Goal: Register for event/course

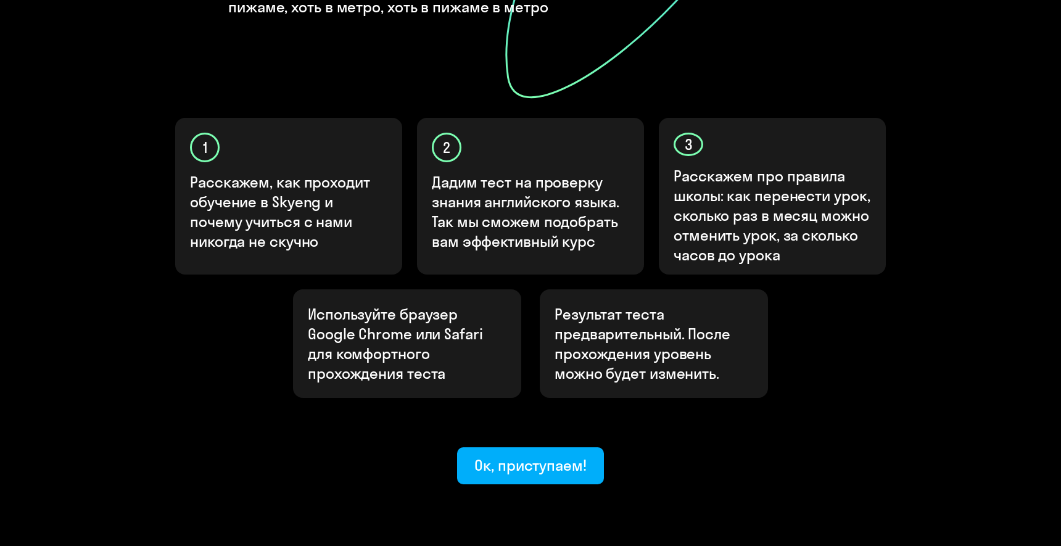
scroll to position [345, 0]
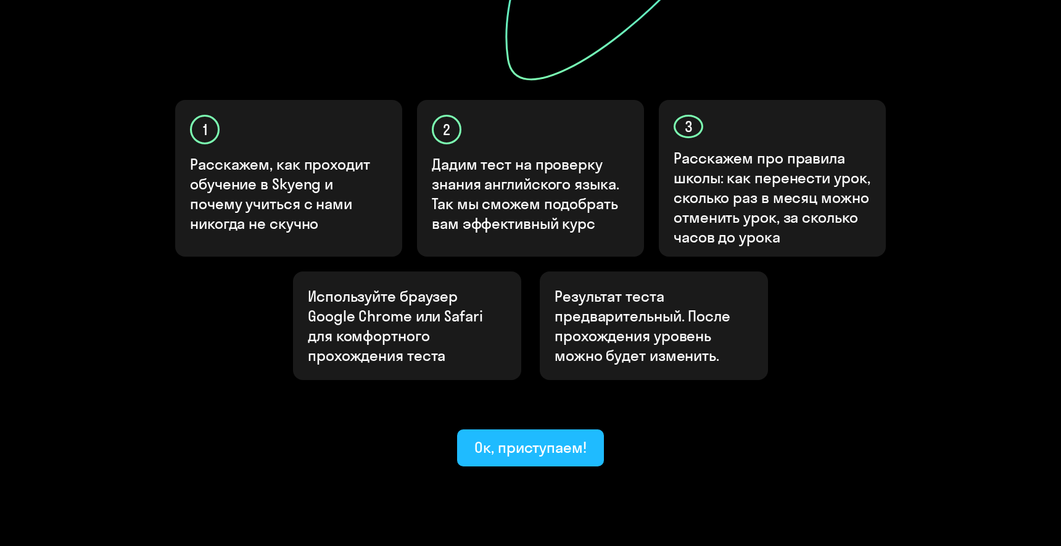
click at [551, 437] on div "Ок, приступаем!" at bounding box center [530, 447] width 112 height 20
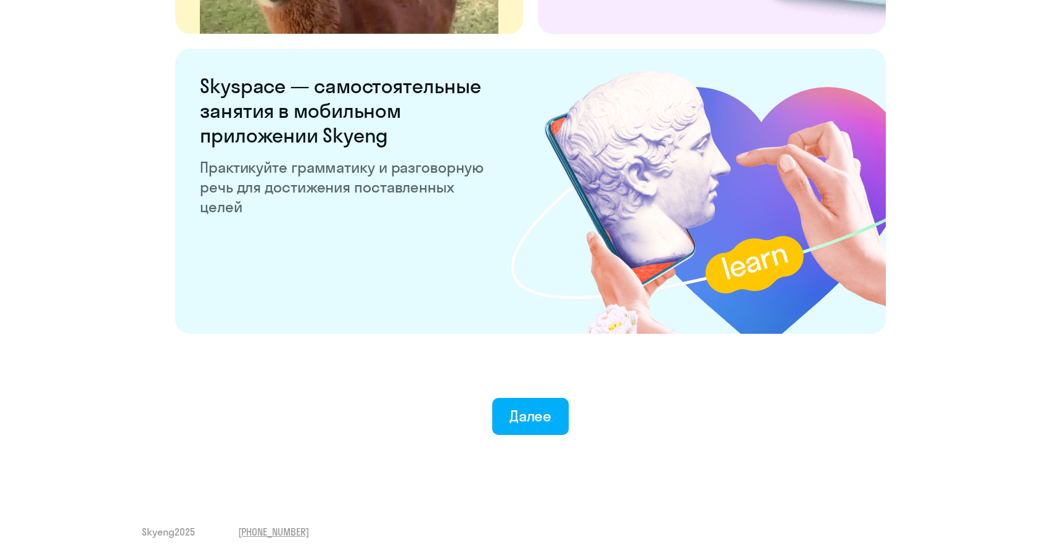
scroll to position [2296, 0]
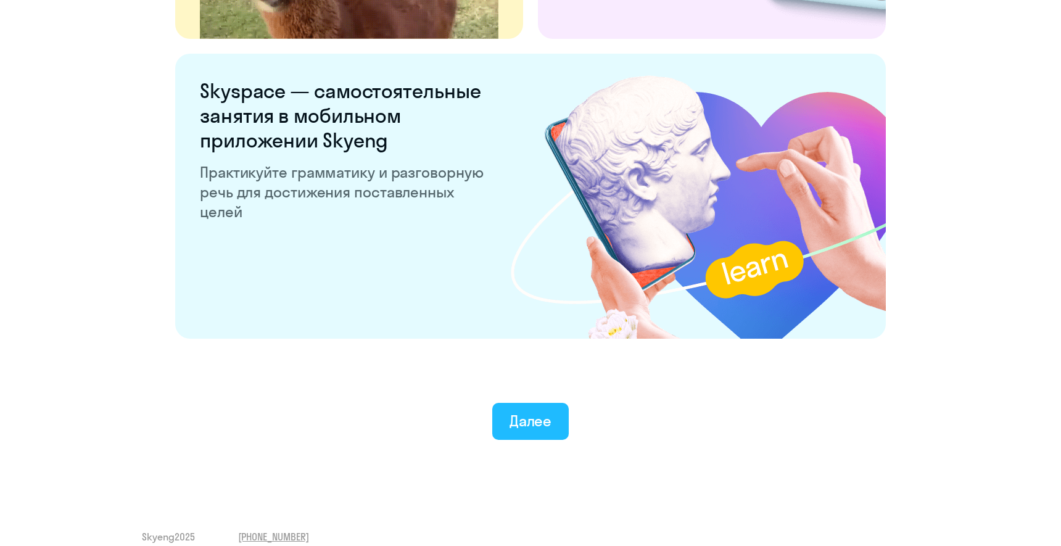
click at [548, 432] on button "Далее" at bounding box center [530, 421] width 77 height 37
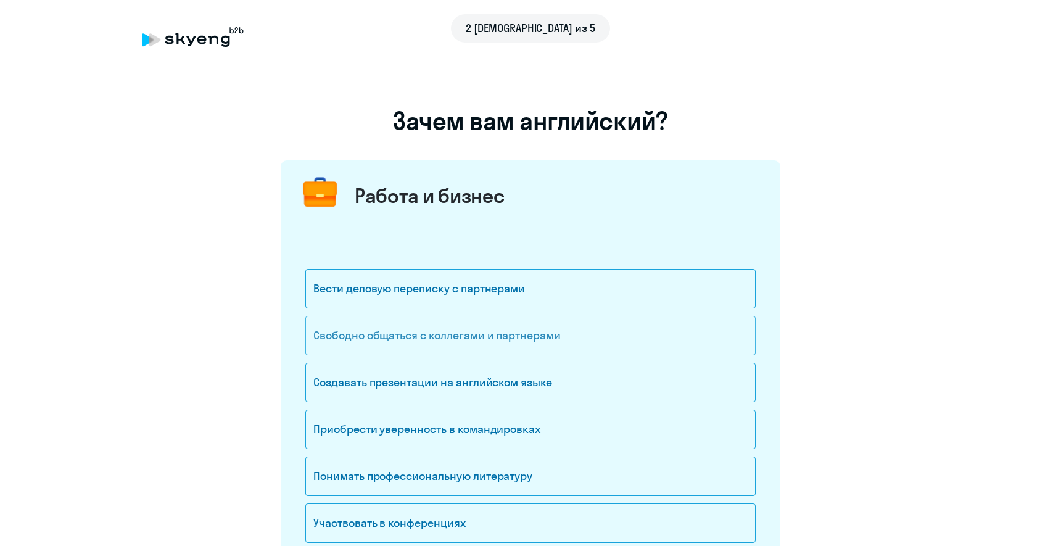
click at [511, 334] on div "Свободно общаться с коллегами и партнерами" at bounding box center [530, 335] width 450 height 39
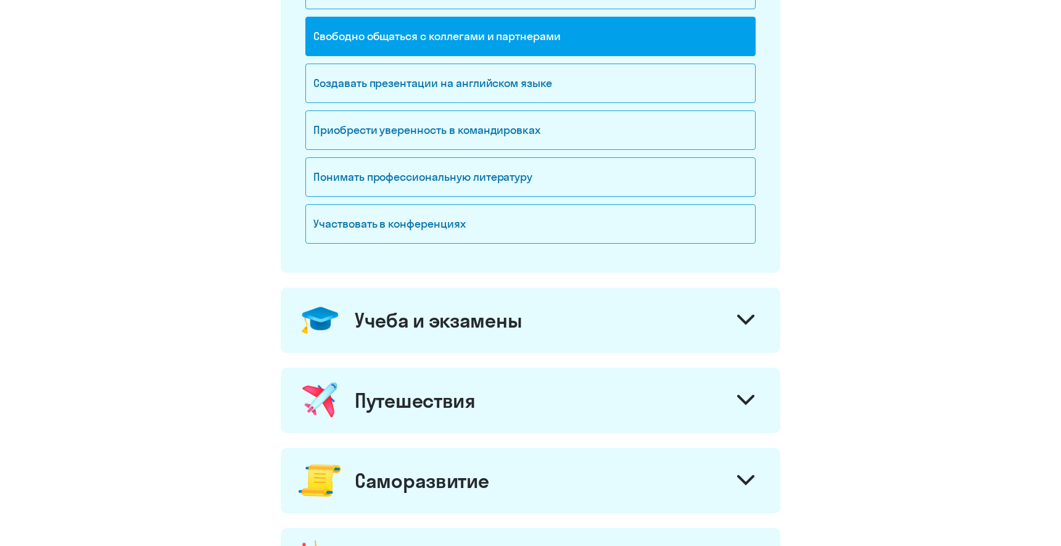
scroll to position [326, 0]
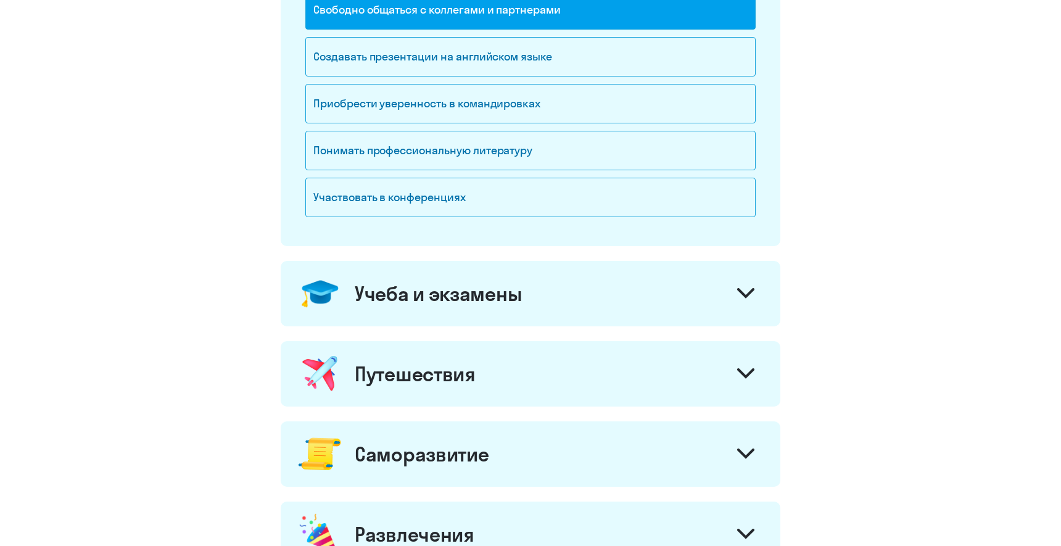
click at [730, 310] on div "Учеба и экзамены" at bounding box center [531, 293] width 500 height 65
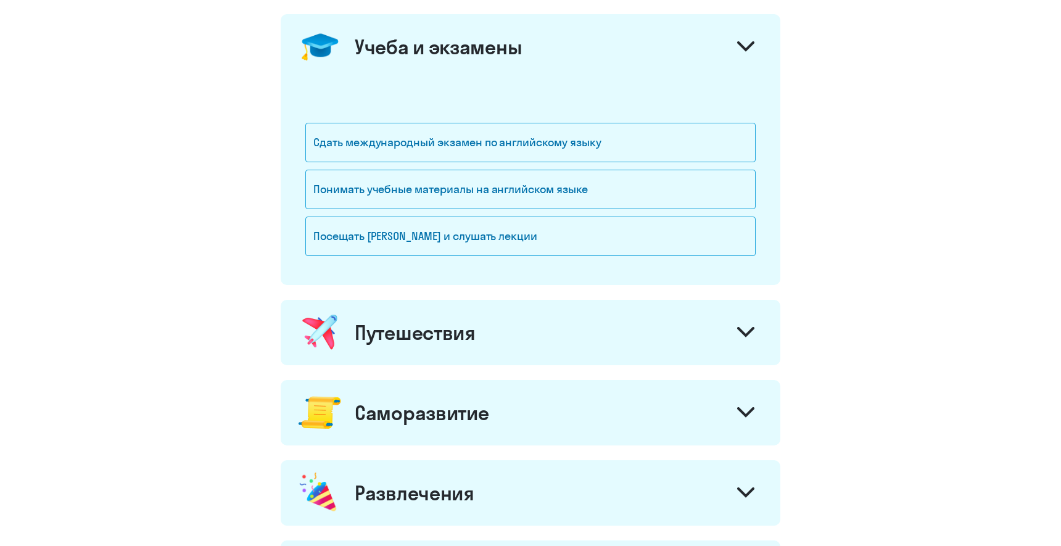
click at [655, 336] on div "Путешествия" at bounding box center [531, 332] width 500 height 65
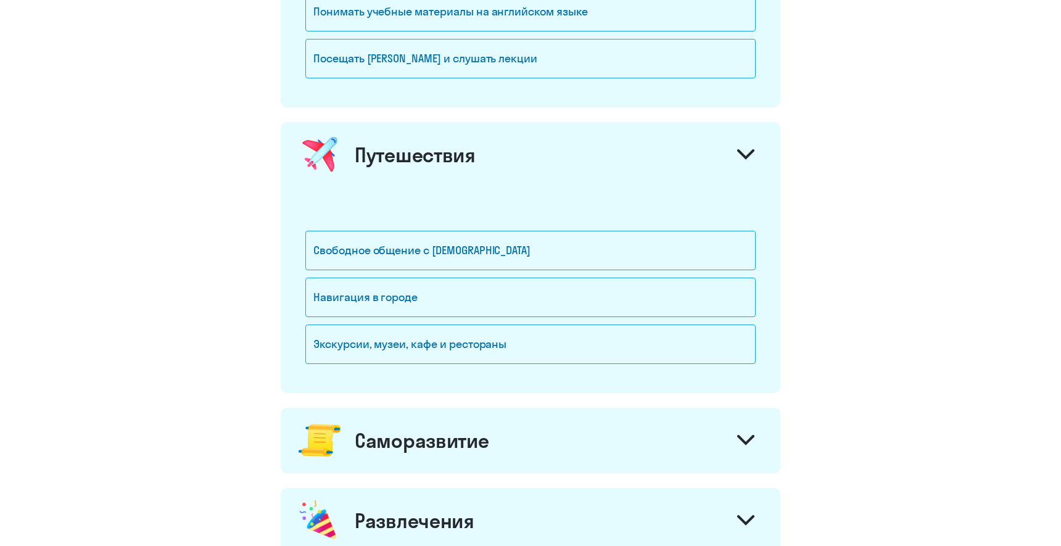
scroll to position [751, 0]
click at [487, 261] on div "Свободное общение с [DEMOGRAPHIC_DATA]" at bounding box center [530, 249] width 450 height 39
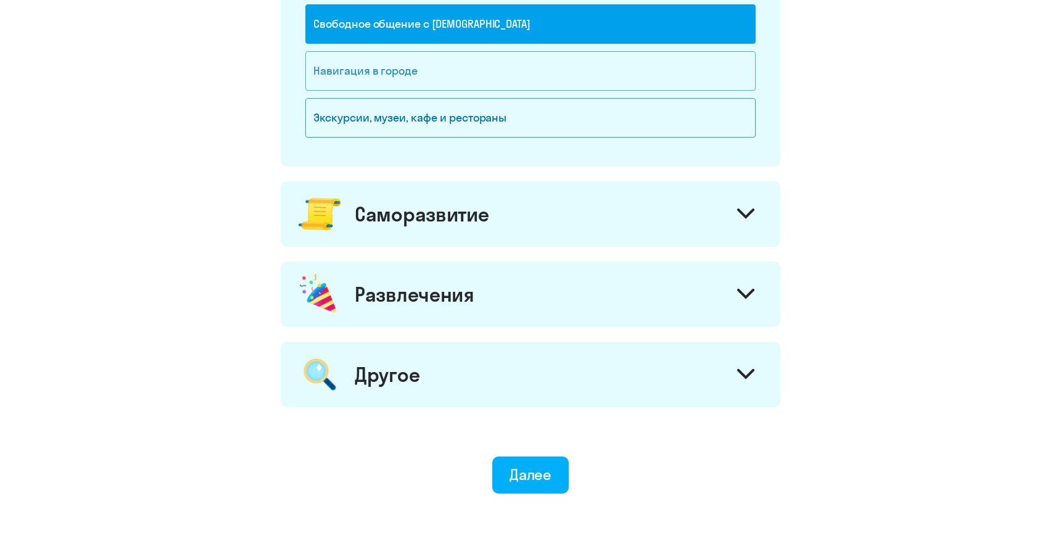
scroll to position [978, 0]
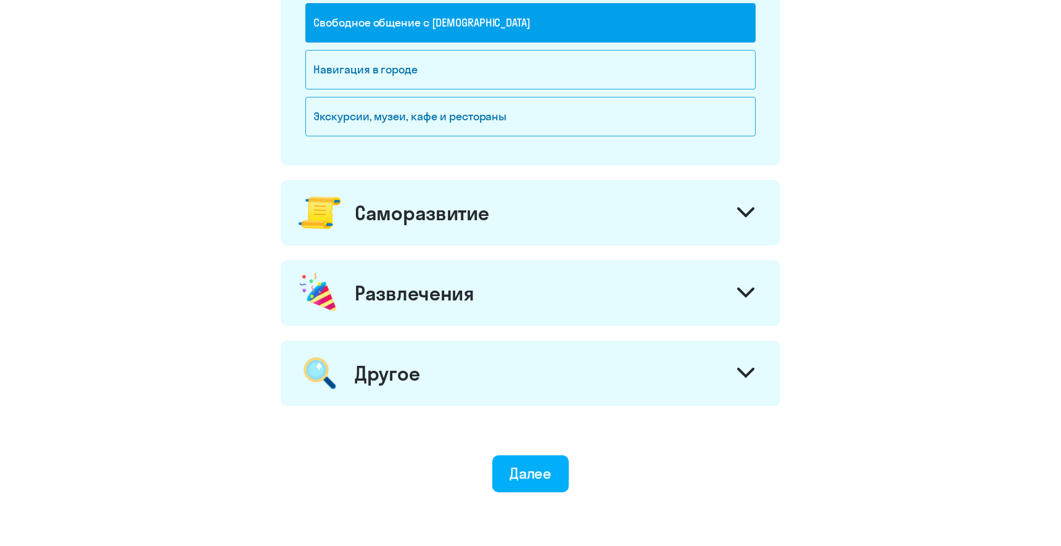
click at [518, 217] on div "Саморазвитие" at bounding box center [531, 212] width 500 height 65
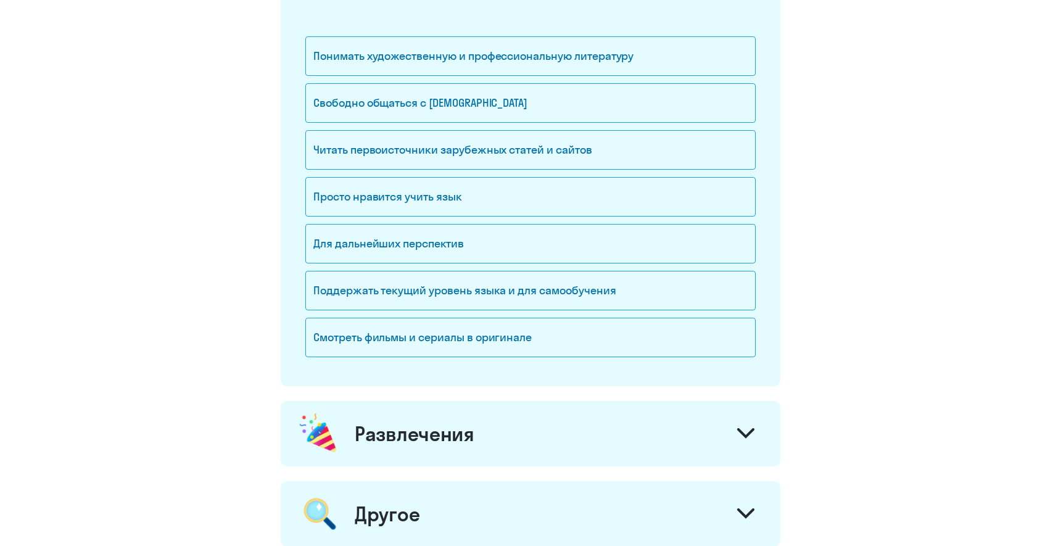
scroll to position [1230, 0]
click at [501, 101] on div "Свободно общаться с [DEMOGRAPHIC_DATA]" at bounding box center [530, 102] width 450 height 39
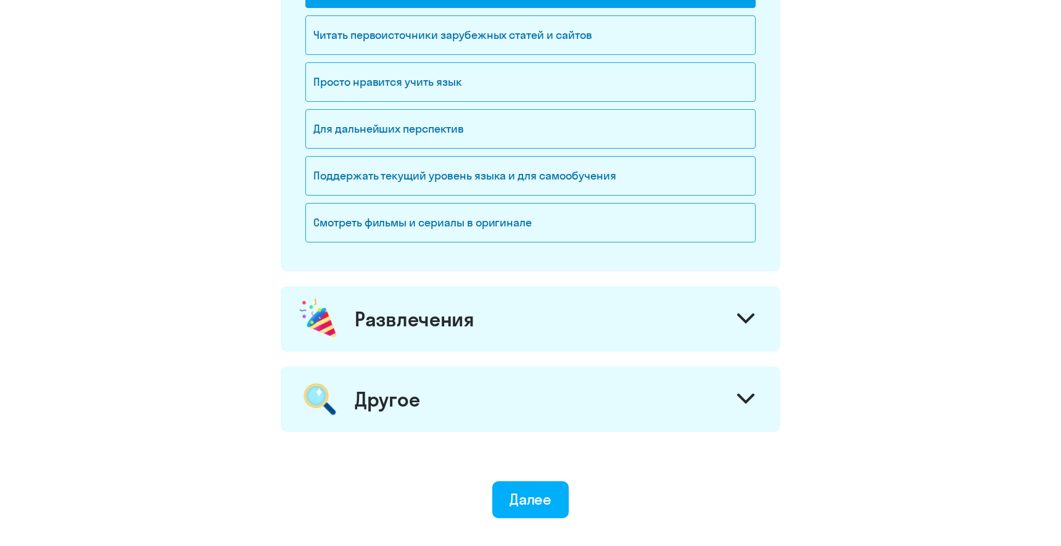
scroll to position [1355, 0]
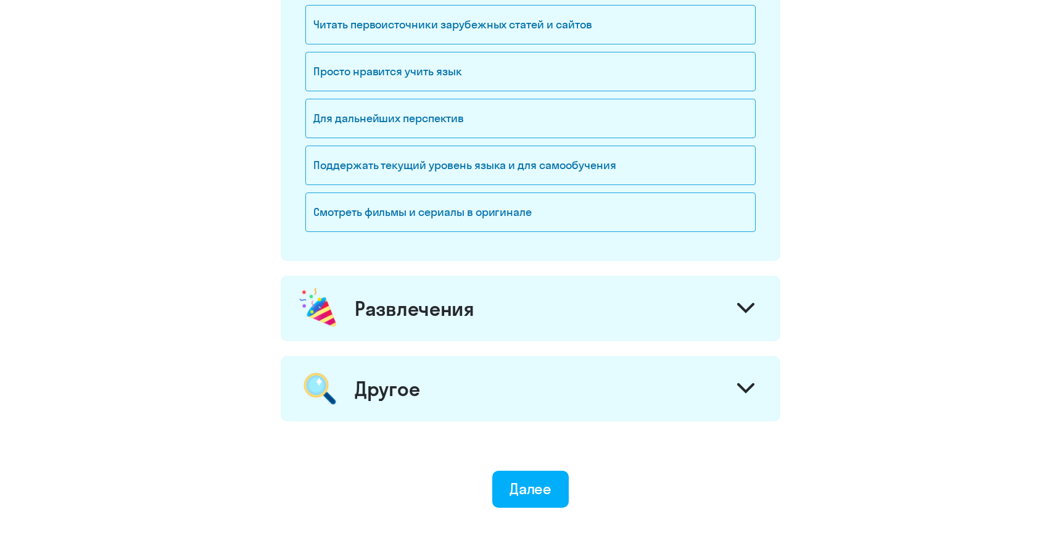
click at [488, 308] on div "Развлечения" at bounding box center [531, 308] width 500 height 65
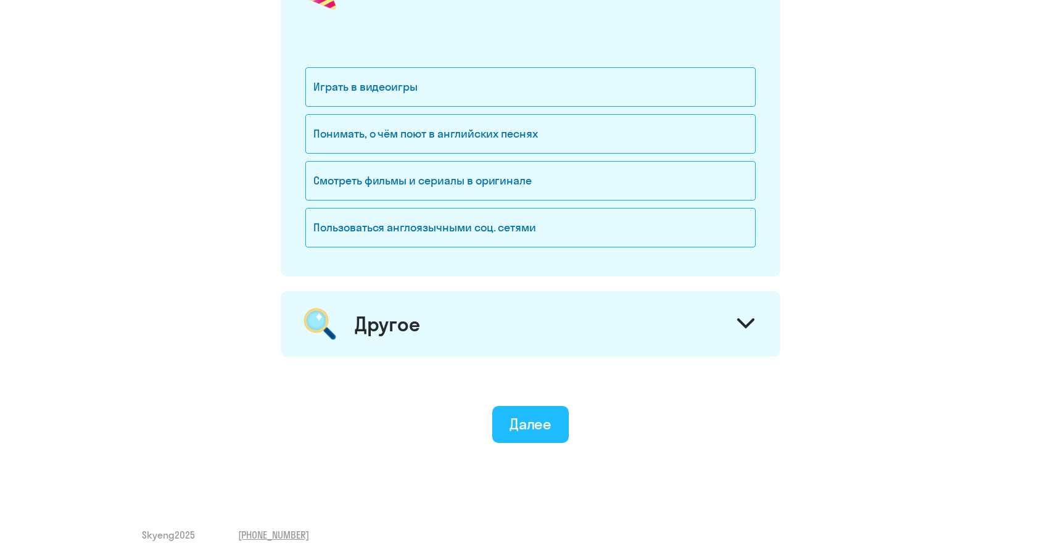
scroll to position [1673, 0]
click at [522, 432] on div "Далее" at bounding box center [530, 423] width 43 height 20
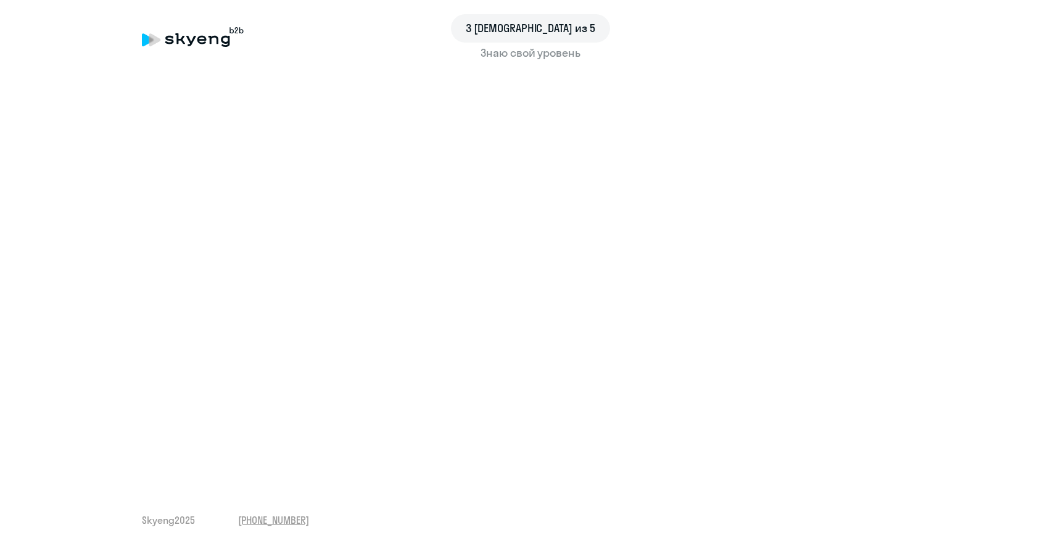
click at [536, 37] on div "3 [DEMOGRAPHIC_DATA] из 5" at bounding box center [530, 28] width 159 height 28
drag, startPoint x: 541, startPoint y: 29, endPoint x: 500, endPoint y: 29, distance: 41.3
click at [500, 29] on div "3 [DEMOGRAPHIC_DATA] из 5" at bounding box center [530, 28] width 159 height 28
